Goal: Register for event/course

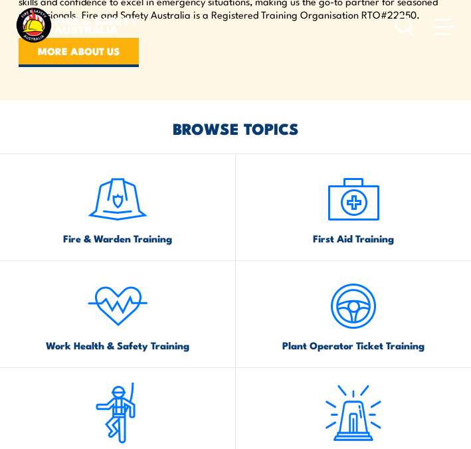
scroll to position [695, 0]
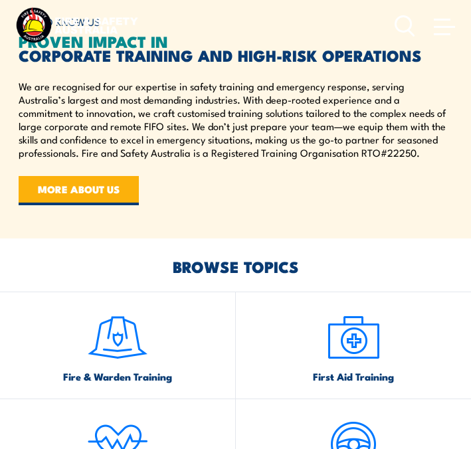
click at [126, 333] on img at bounding box center [117, 337] width 62 height 62
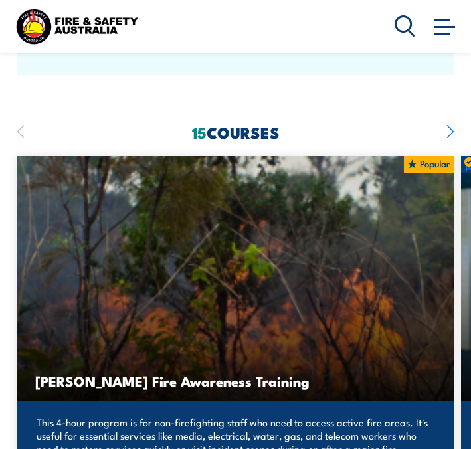
scroll to position [1179, 0]
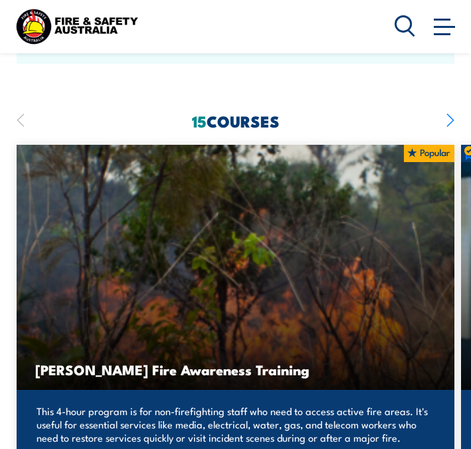
click at [454, 114] on section "15 COURSES Bush Fire Awareness Training" at bounding box center [235, 356] width 471 height 484
click at [454, 106] on icon "button" at bounding box center [451, 120] width 8 height 29
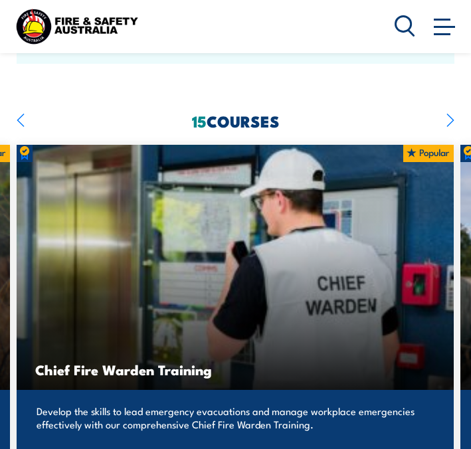
click at [453, 108] on icon "button" at bounding box center [451, 120] width 8 height 29
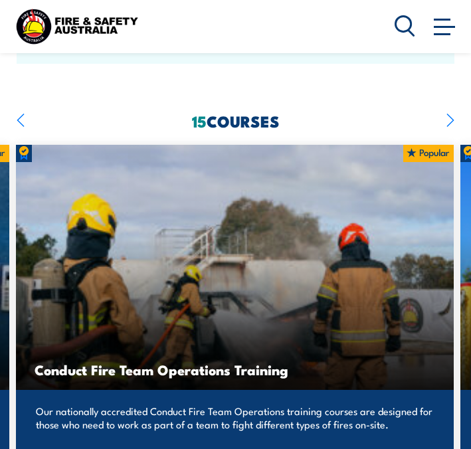
click at [454, 114] on section "15 COURSES Bush Fire Awareness Training" at bounding box center [235, 356] width 471 height 484
click at [452, 106] on icon "button" at bounding box center [451, 120] width 8 height 29
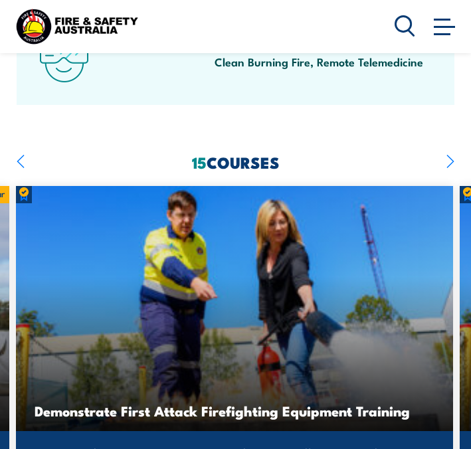
scroll to position [1139, 0]
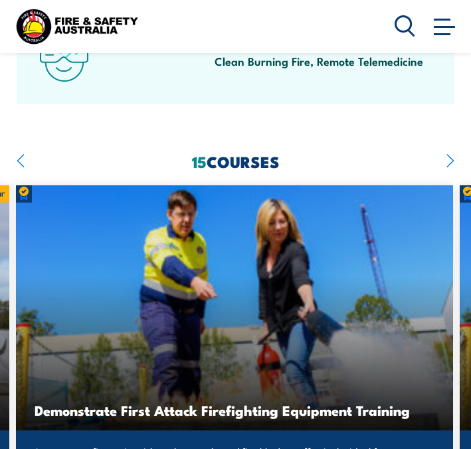
click at [448, 146] on icon "button" at bounding box center [451, 160] width 8 height 29
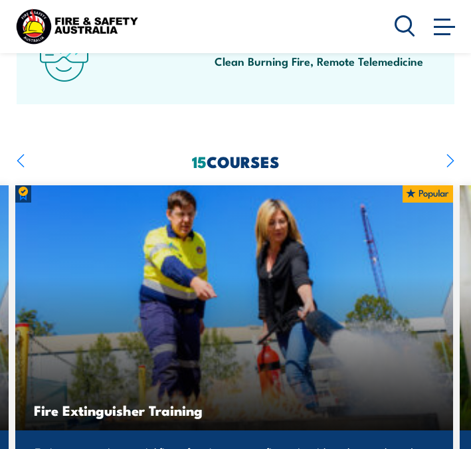
click at [449, 148] on icon "button" at bounding box center [451, 160] width 8 height 29
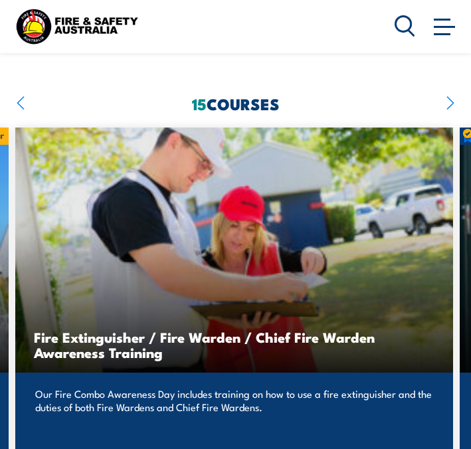
scroll to position [1192, 0]
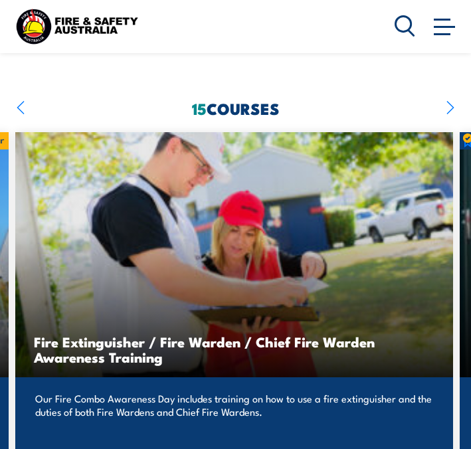
click at [450, 102] on icon "button" at bounding box center [450, 108] width 7 height 13
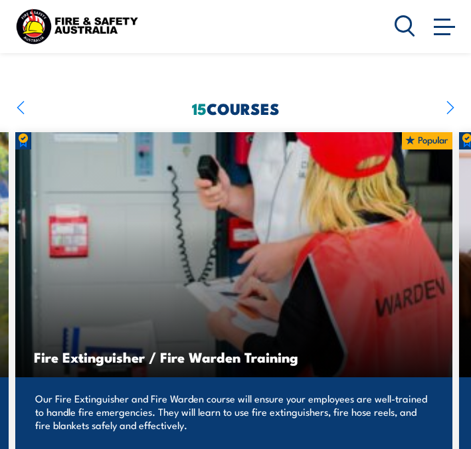
click at [450, 96] on icon "button" at bounding box center [451, 107] width 8 height 29
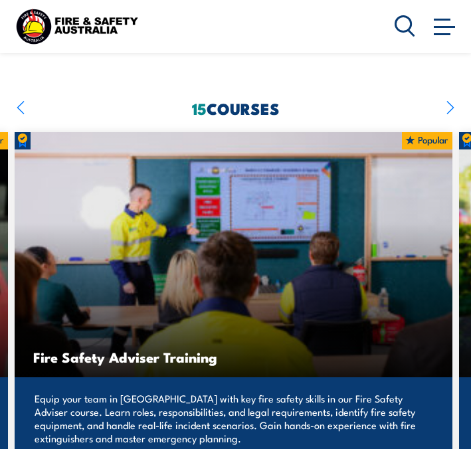
click at [448, 97] on icon "button" at bounding box center [451, 107] width 8 height 29
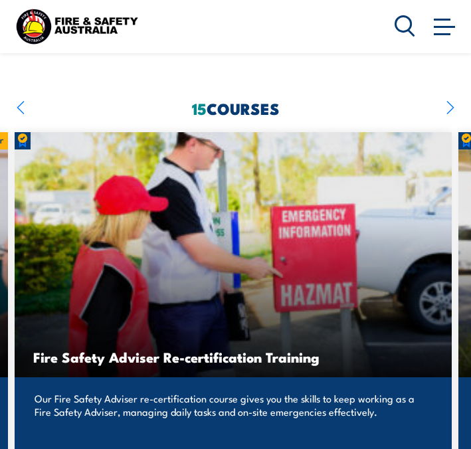
click at [449, 102] on icon "button" at bounding box center [450, 108] width 7 height 13
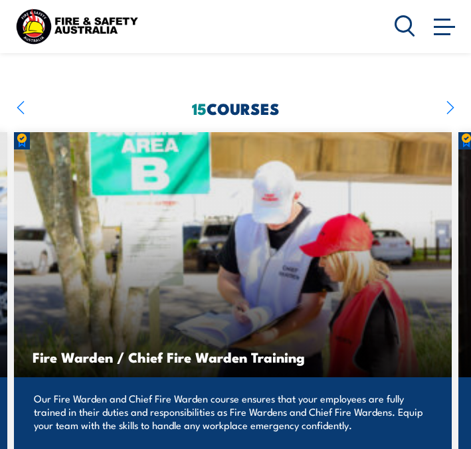
click at [450, 98] on icon "button" at bounding box center [451, 107] width 8 height 29
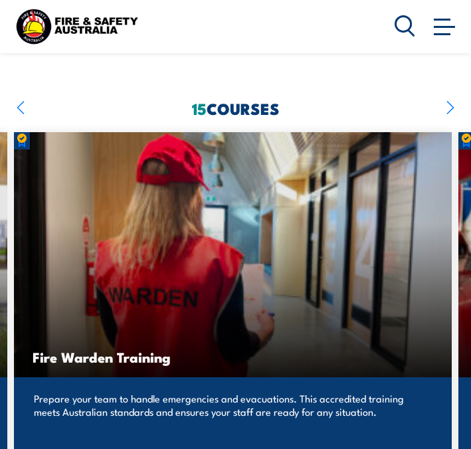
click at [450, 98] on icon "button" at bounding box center [451, 107] width 8 height 29
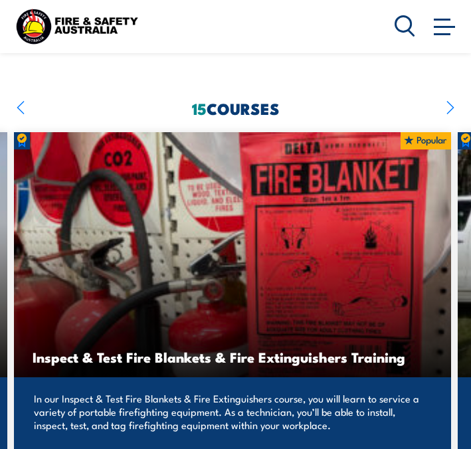
click at [449, 102] on icon "button" at bounding box center [450, 108] width 7 height 13
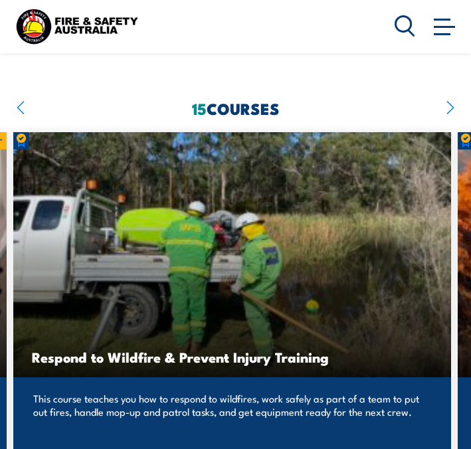
click at [447, 98] on icon "button" at bounding box center [451, 107] width 8 height 29
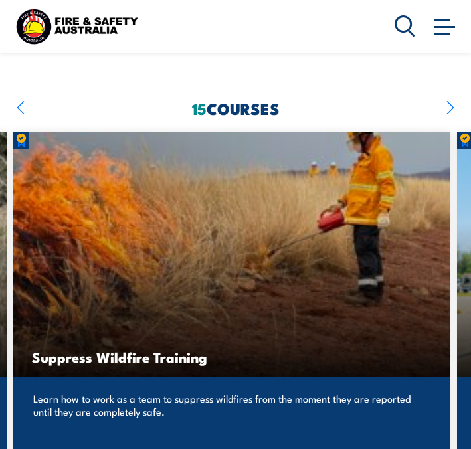
click at [449, 102] on icon "button" at bounding box center [450, 108] width 7 height 13
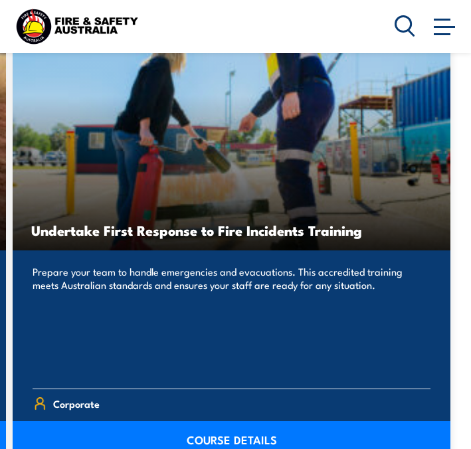
scroll to position [1344, 0]
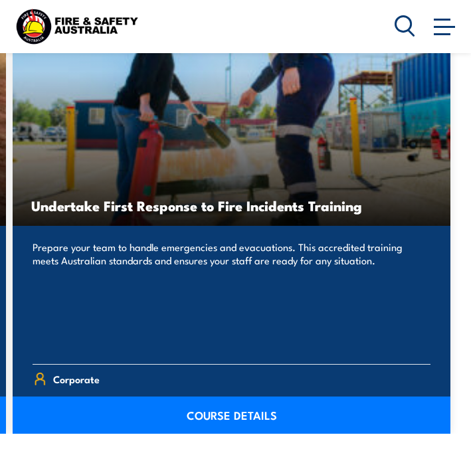
click at [236, 397] on link "COURSE DETAILS" at bounding box center [232, 415] width 438 height 37
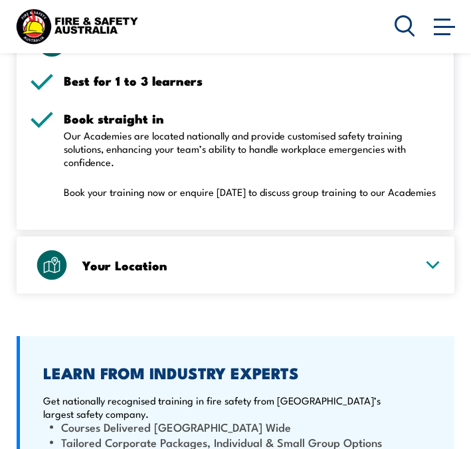
scroll to position [2015, 0]
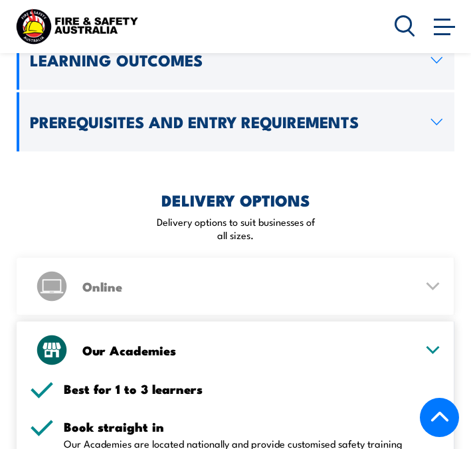
scroll to position [1445, 0]
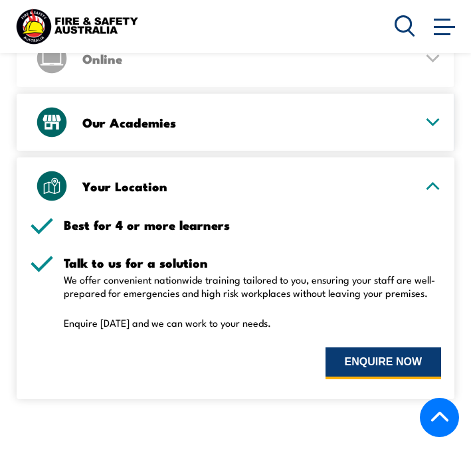
click at [387, 348] on button "ENQUIRE NOW" at bounding box center [384, 364] width 116 height 32
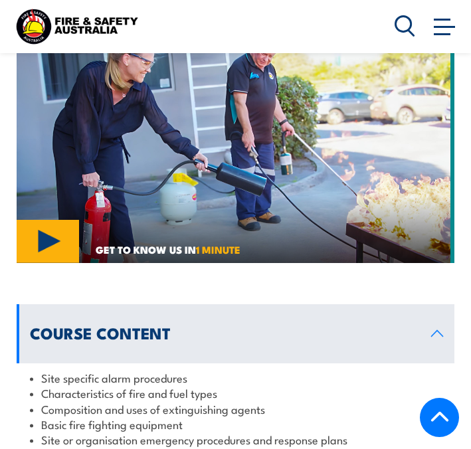
scroll to position [1195, 0]
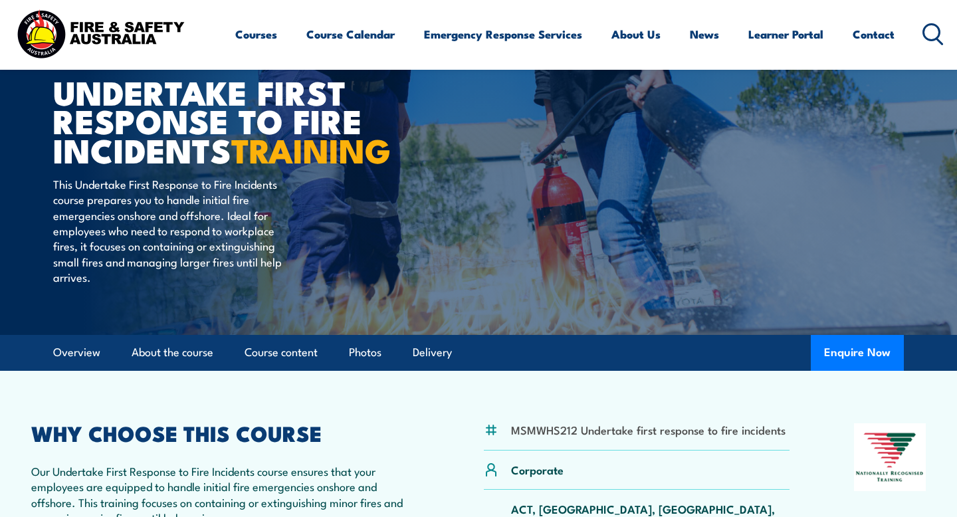
scroll to position [35, 0]
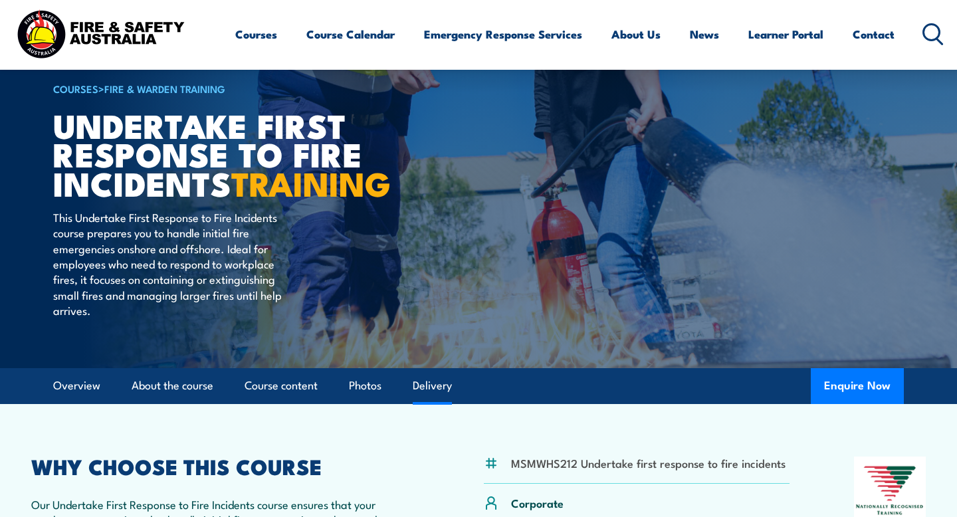
click at [436, 403] on link "Delivery" at bounding box center [432, 385] width 39 height 35
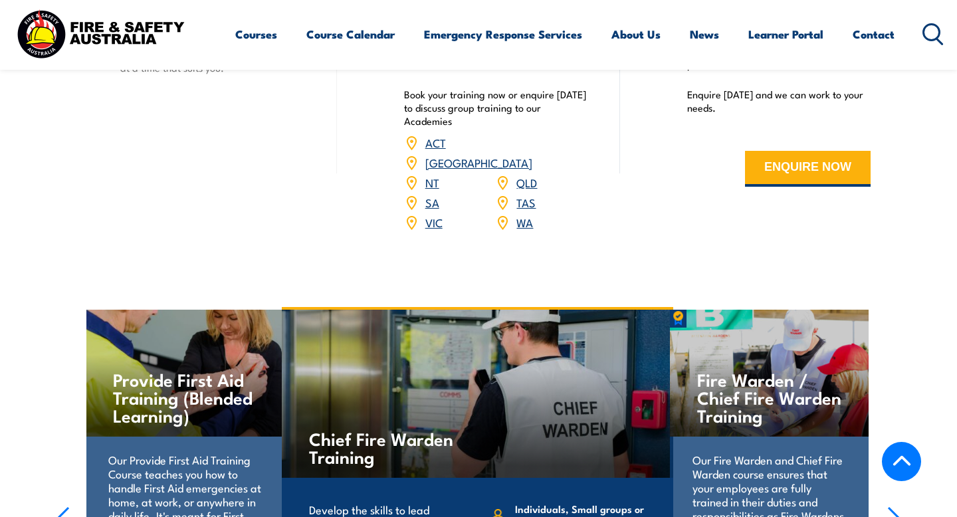
scroll to position [1996, 0]
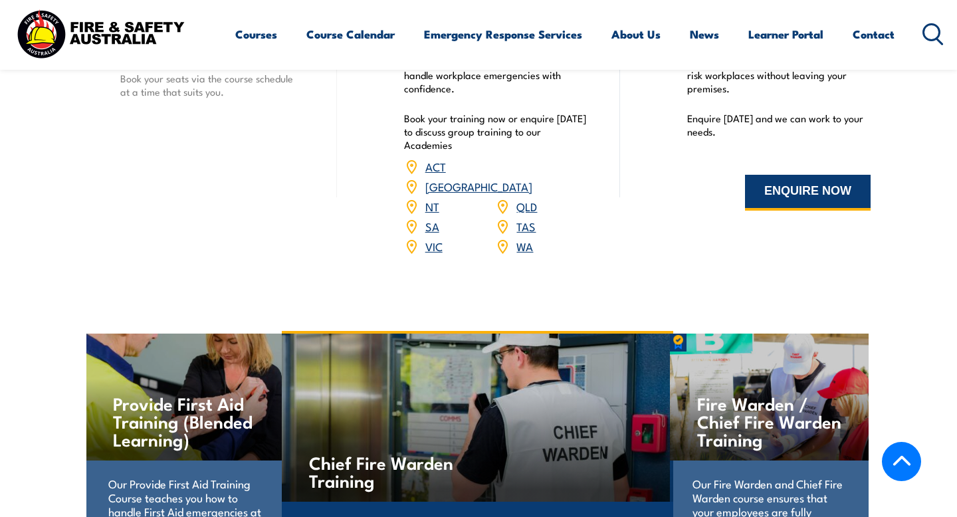
click at [470, 197] on button "ENQUIRE NOW" at bounding box center [808, 193] width 126 height 36
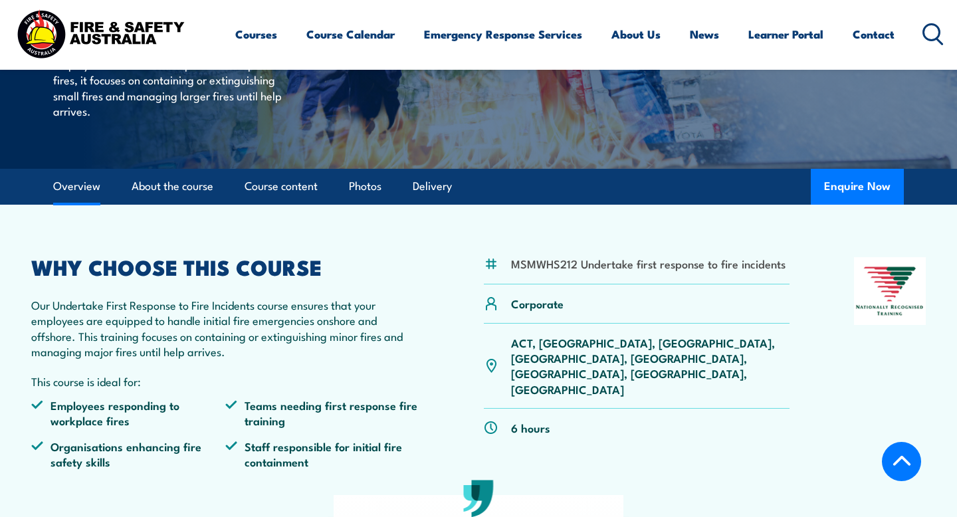
scroll to position [0, 0]
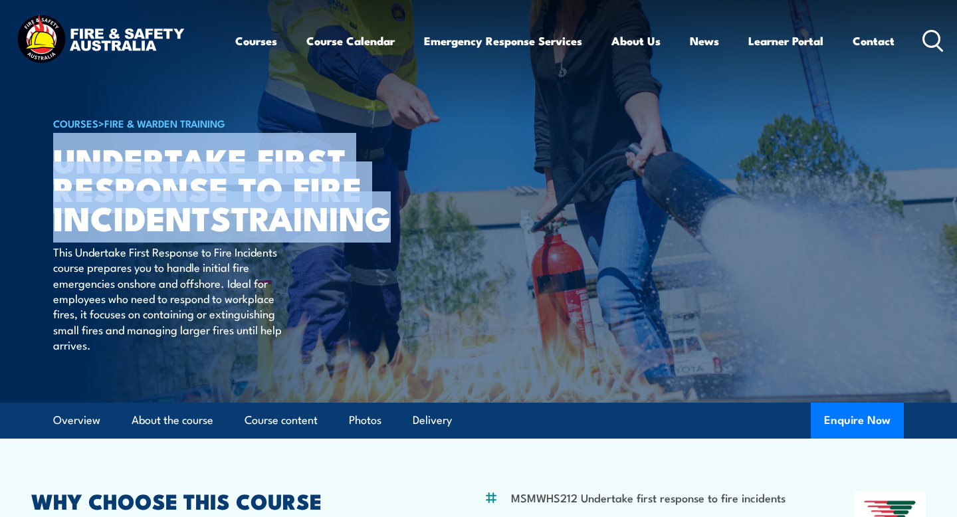
drag, startPoint x: 209, startPoint y: 255, endPoint x: 61, endPoint y: 145, distance: 184.7
click at [61, 145] on h1 "Undertake First Response to Fire Incidents TRAINING" at bounding box center [217, 188] width 328 height 86
copy h1 "Undertake First Response to Fire Incidents TRAINING"
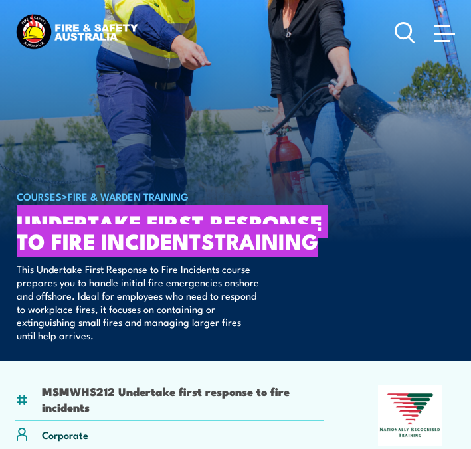
copy h1 "Undertake First Response to Fire Incidents TRAINING"
